Goal: Check status: Check status

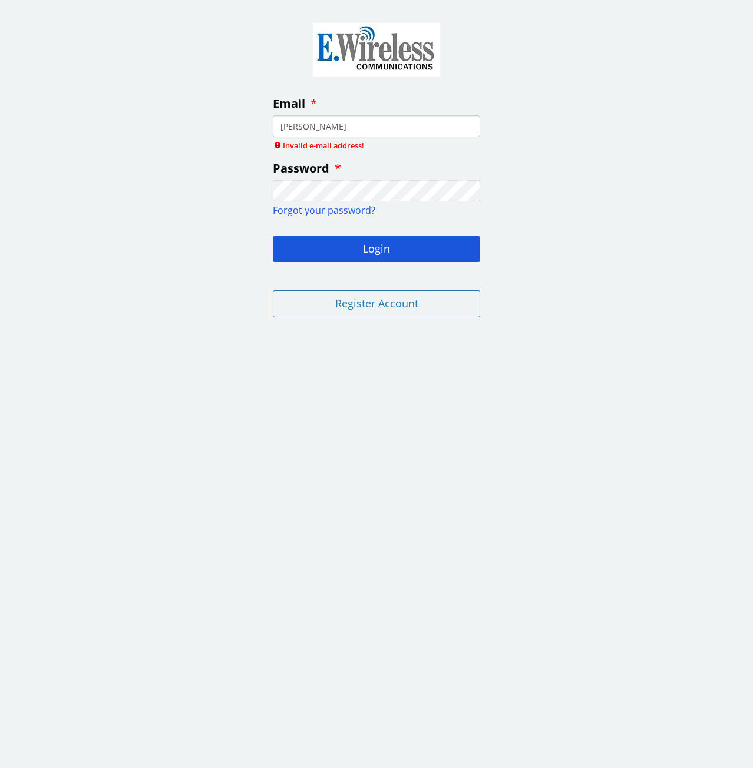
type input "[PERSON_NAME]"
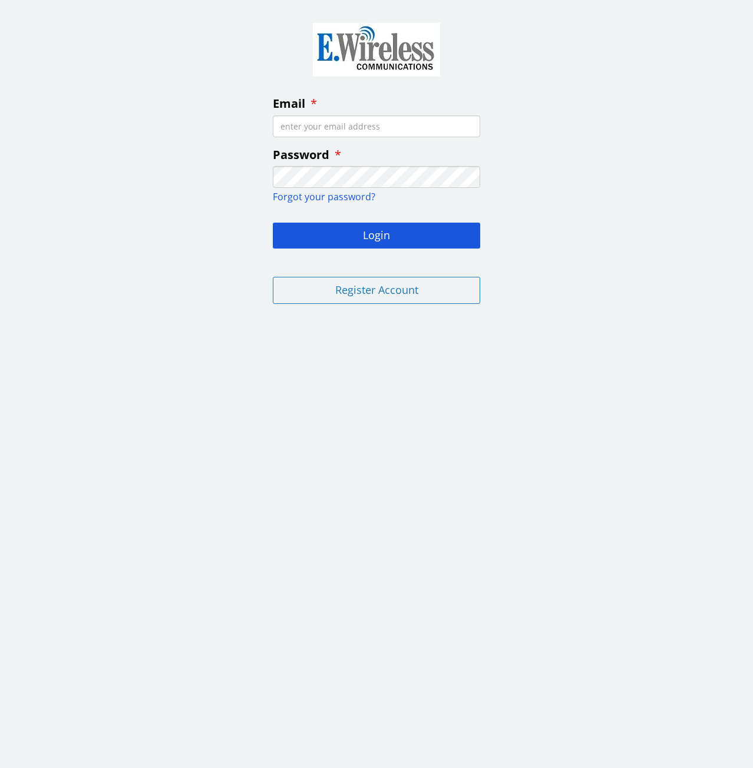
click at [371, 128] on input "Email" at bounding box center [376, 126] width 207 height 22
type input "[PERSON_NAME][EMAIL_ADDRESS][PERSON_NAME][DOMAIN_NAME]"
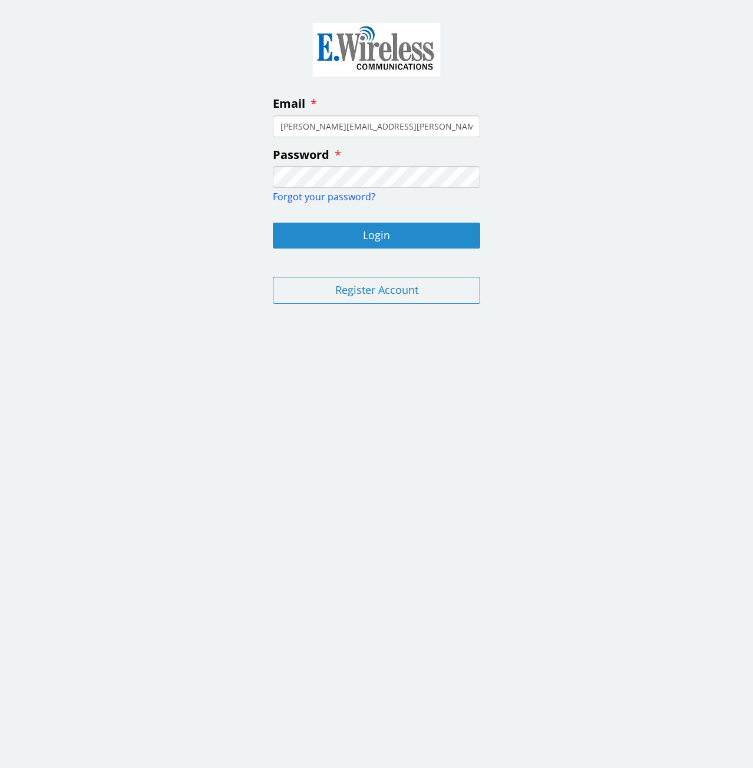
click at [350, 230] on button "Login" at bounding box center [376, 236] width 207 height 26
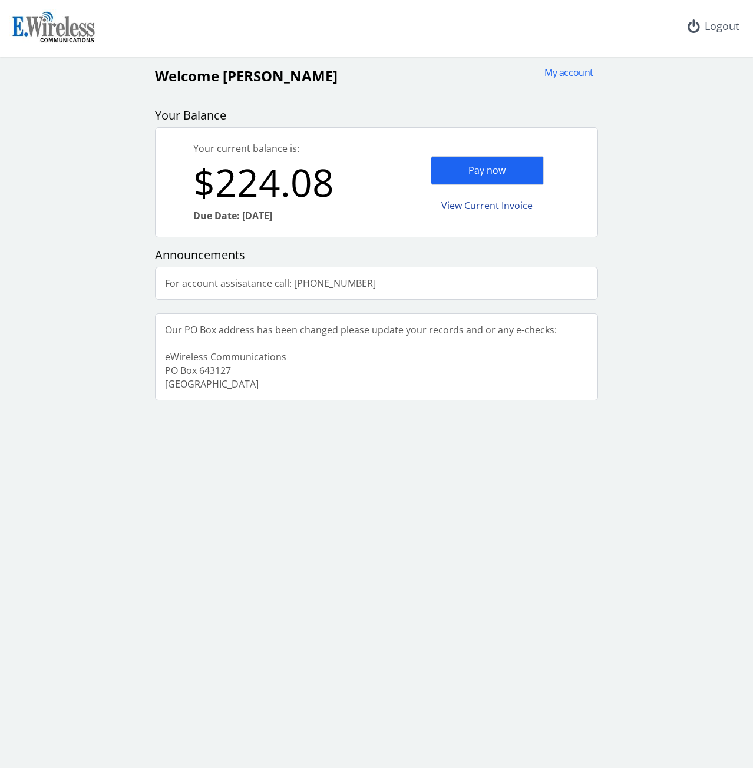
click at [498, 209] on div "View Current Invoice" at bounding box center [487, 206] width 113 height 28
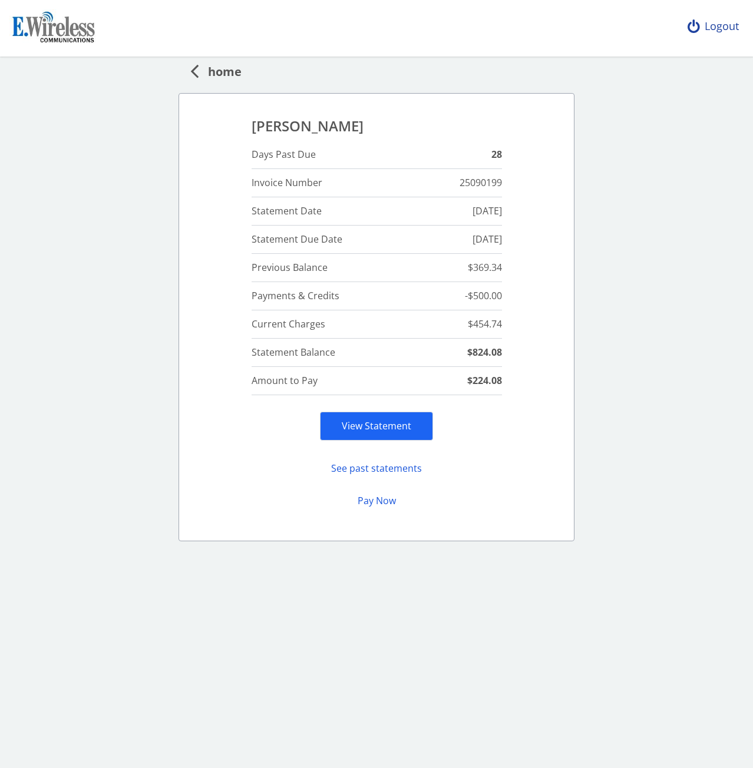
click at [719, 30] on div "Logout" at bounding box center [713, 26] width 70 height 53
